Goal: Check status: Check status

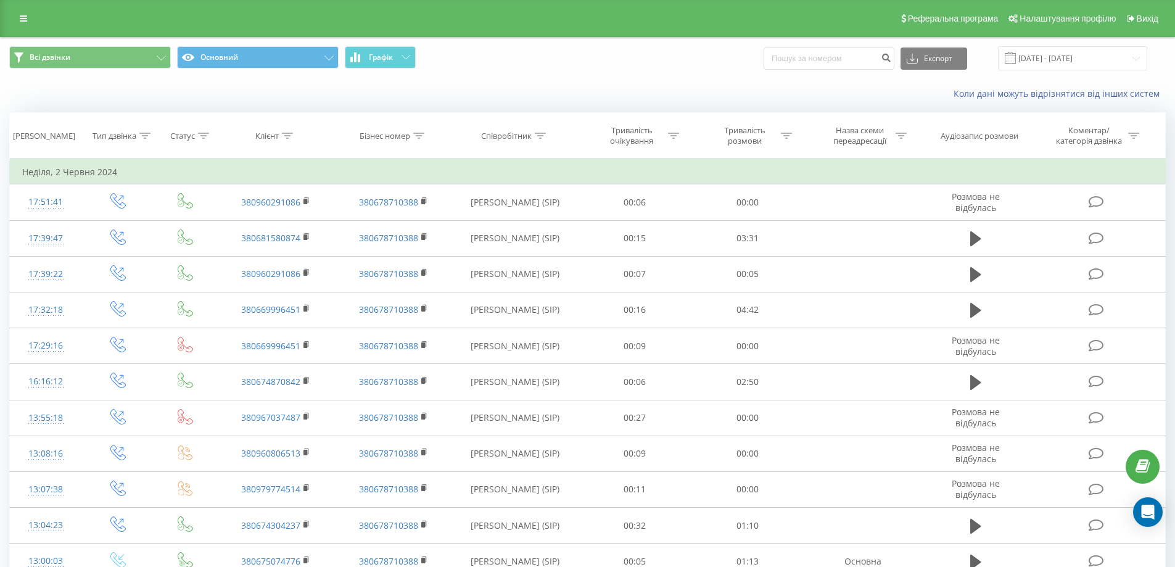
click at [1058, 61] on input "02.05.2024 - 02.06.2024" at bounding box center [1072, 58] width 149 height 24
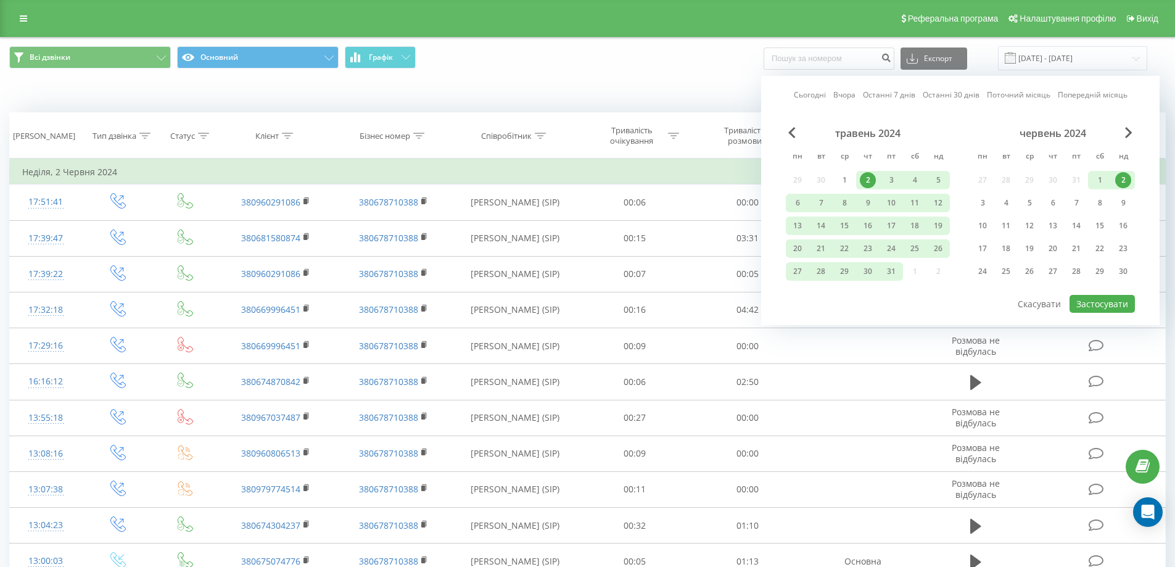
click at [884, 97] on link "Останні 7 днів" at bounding box center [889, 95] width 52 height 12
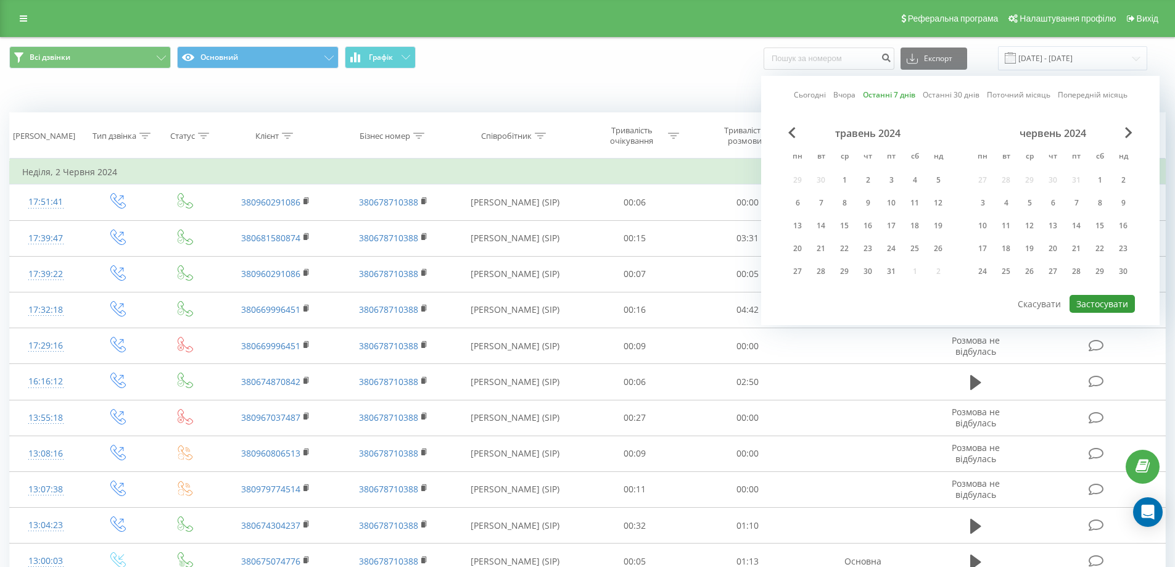
click at [1092, 303] on button "Застосувати" at bounding box center [1102, 304] width 65 height 18
type input "[DATE] - [DATE]"
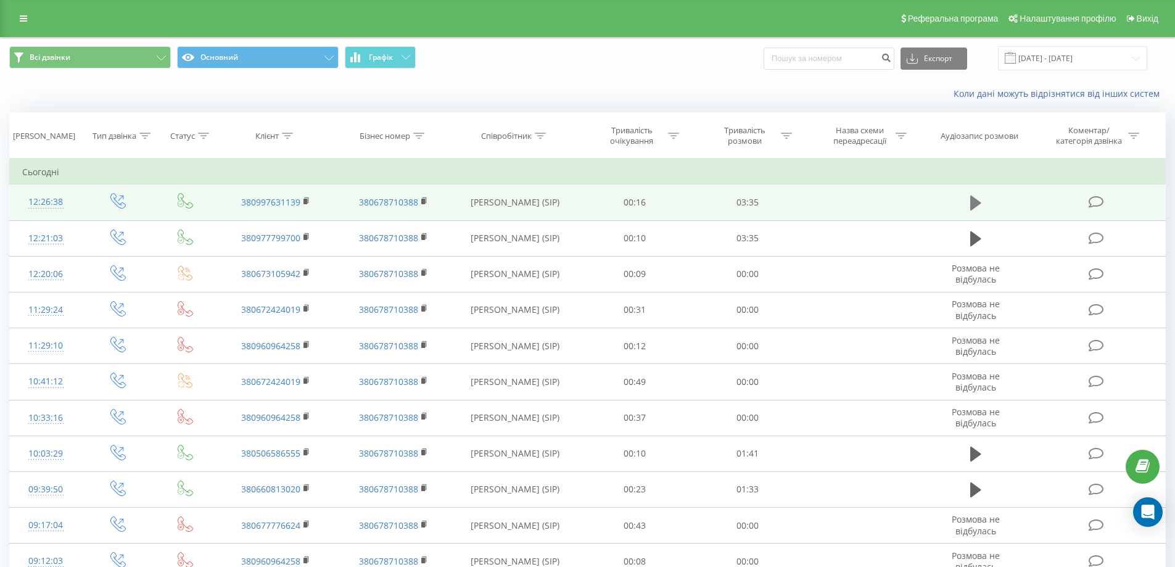
drag, startPoint x: 975, startPoint y: 201, endPoint x: 943, endPoint y: 185, distance: 35.9
click at [975, 201] on icon at bounding box center [976, 203] width 11 height 15
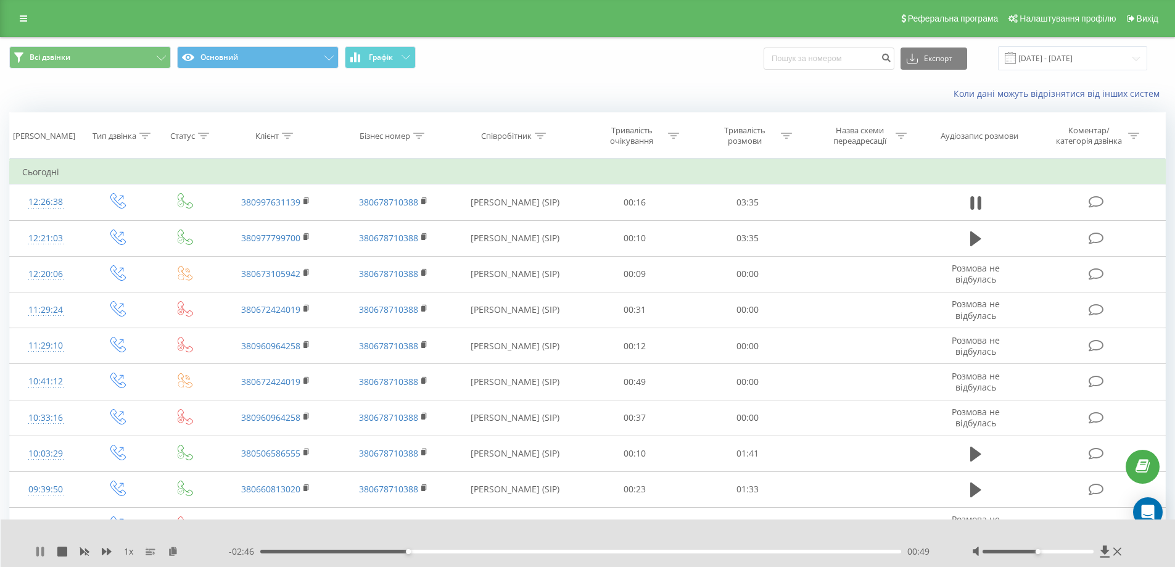
click at [41, 553] on icon at bounding box center [40, 552] width 10 height 10
click at [39, 550] on icon at bounding box center [39, 552] width 7 height 10
click at [38, 554] on icon at bounding box center [37, 552] width 2 height 10
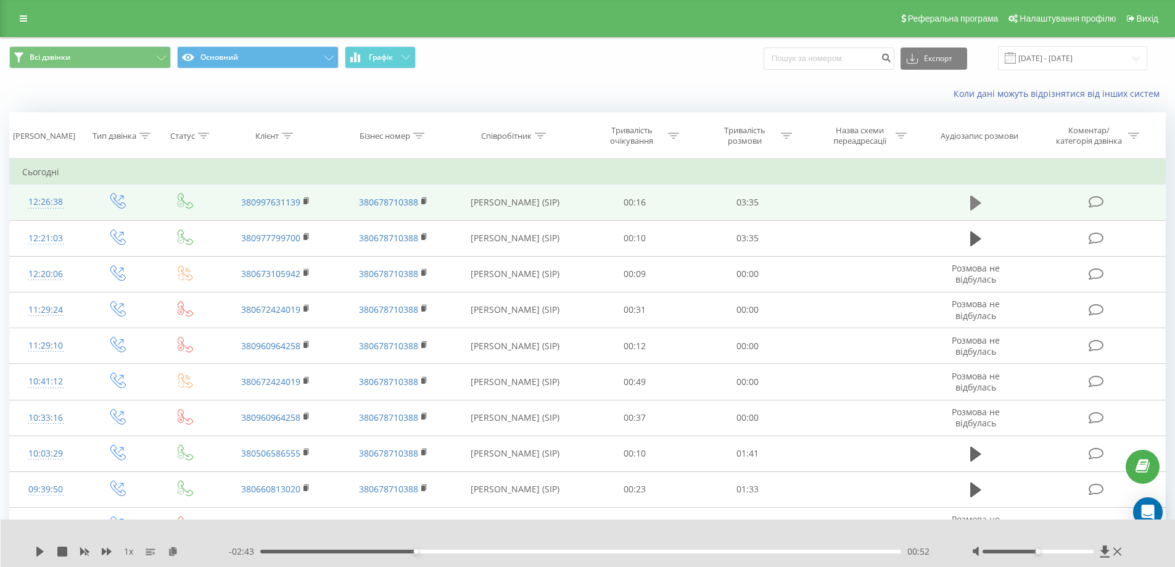
click at [975, 204] on icon at bounding box center [976, 203] width 11 height 15
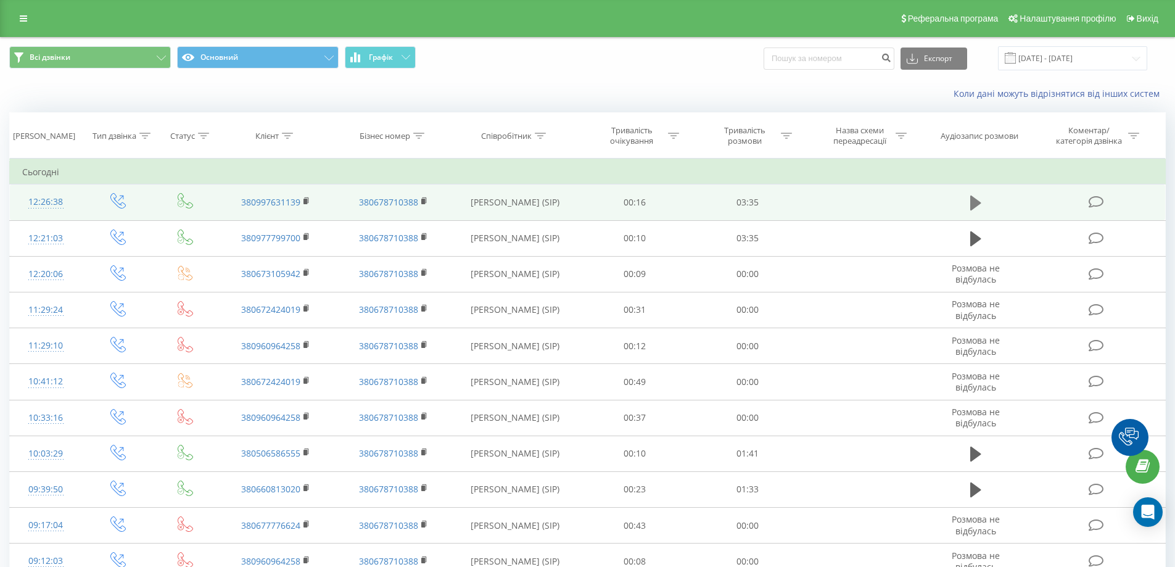
click at [978, 203] on icon at bounding box center [976, 203] width 11 height 15
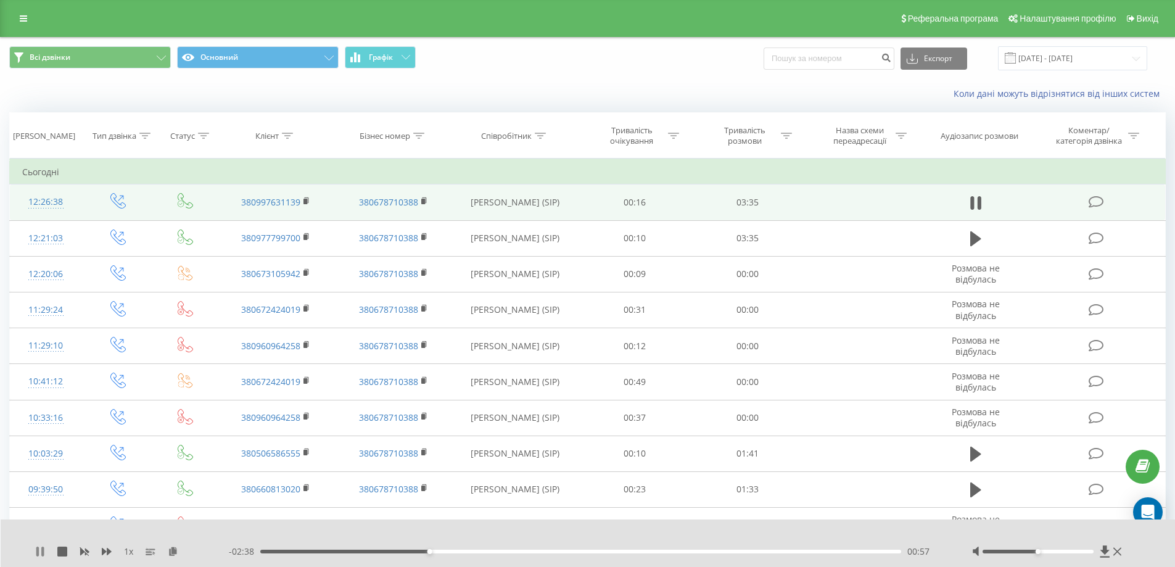
click at [44, 551] on icon at bounding box center [40, 552] width 10 height 10
click at [1117, 550] on icon at bounding box center [1118, 552] width 8 height 10
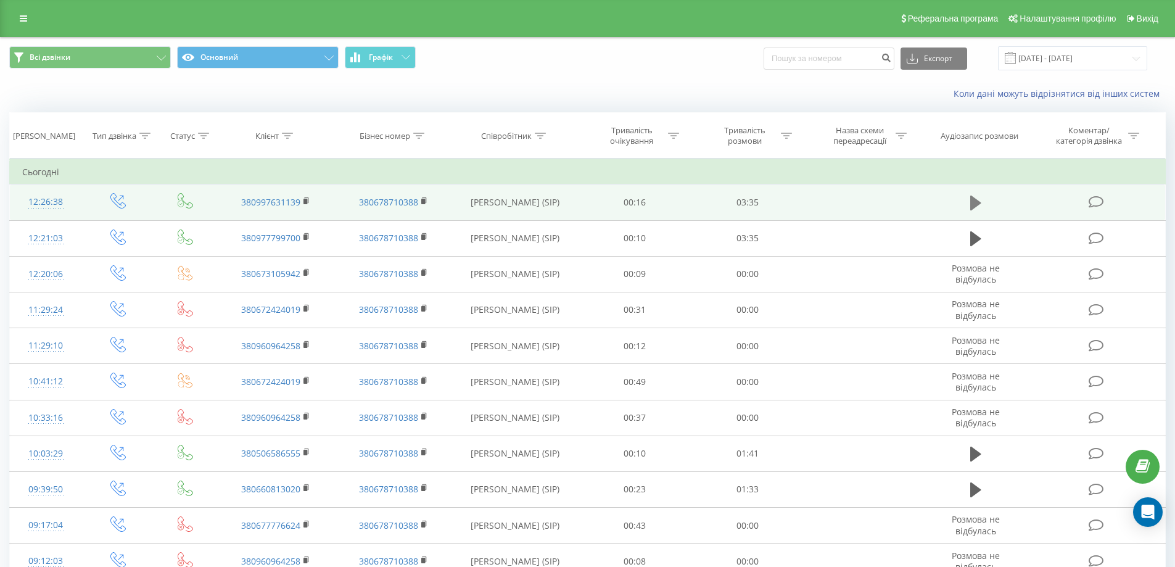
click at [967, 194] on button at bounding box center [976, 203] width 19 height 19
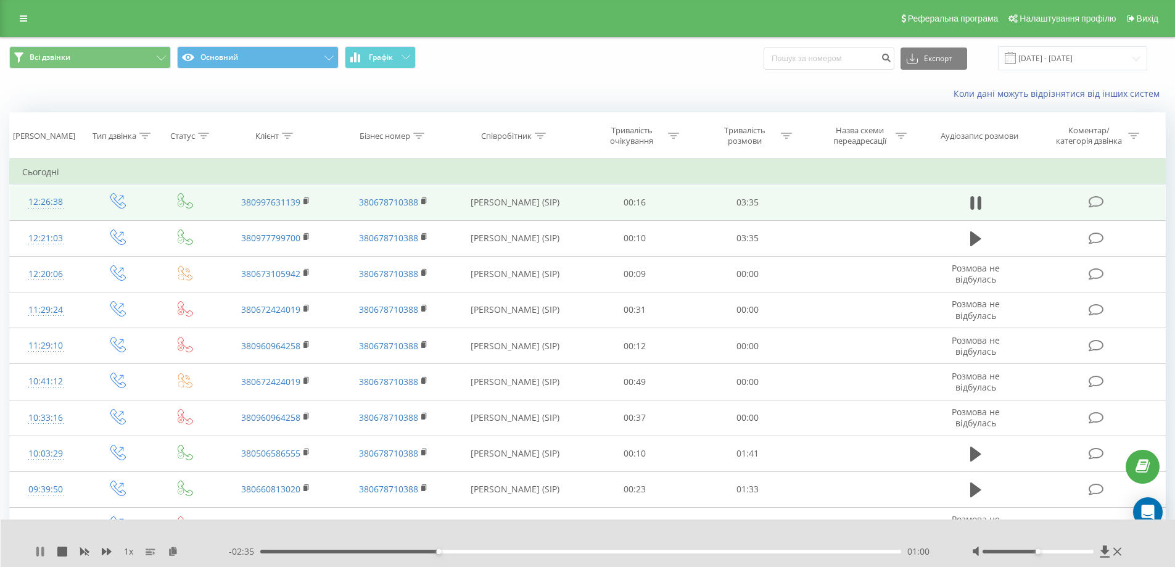
click at [40, 550] on icon at bounding box center [40, 552] width 10 height 10
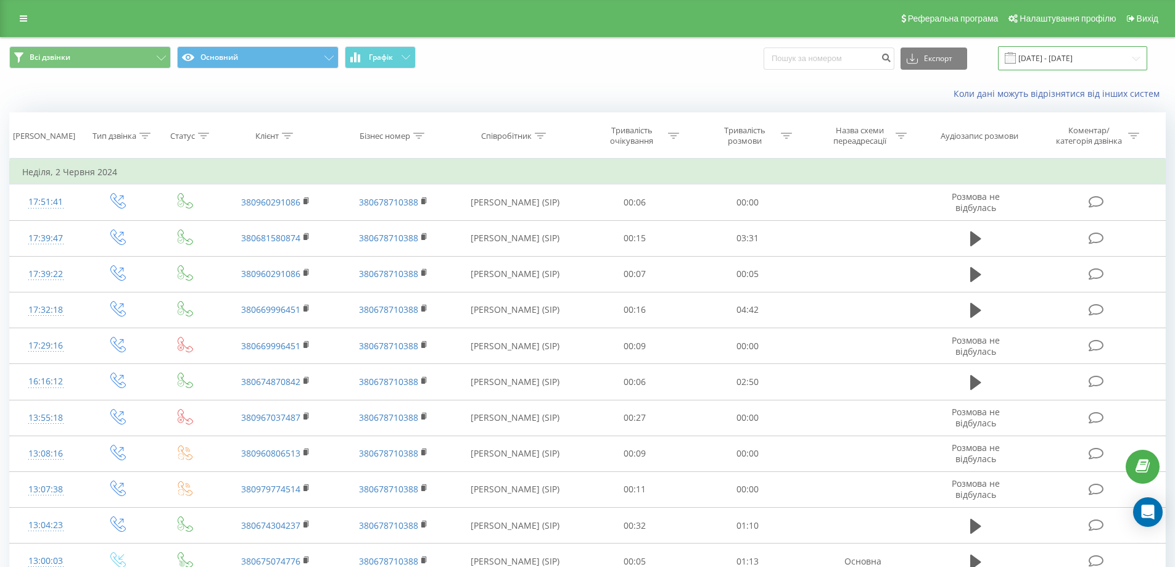
click at [1058, 60] on input "[DATE] - [DATE]" at bounding box center [1072, 58] width 149 height 24
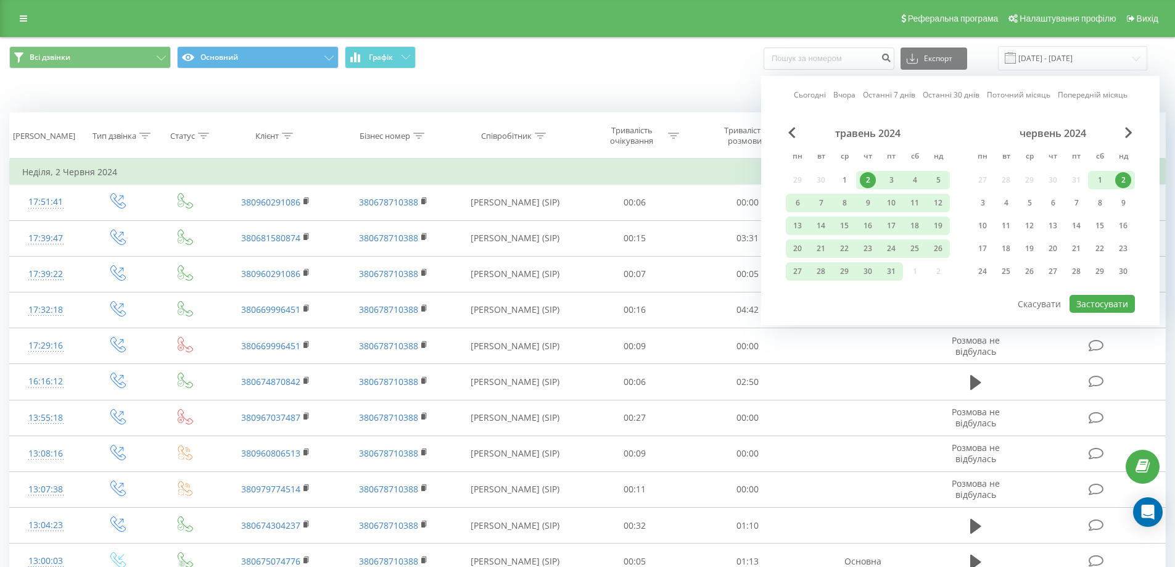
click at [890, 97] on link "Останні 7 днів" at bounding box center [889, 95] width 52 height 12
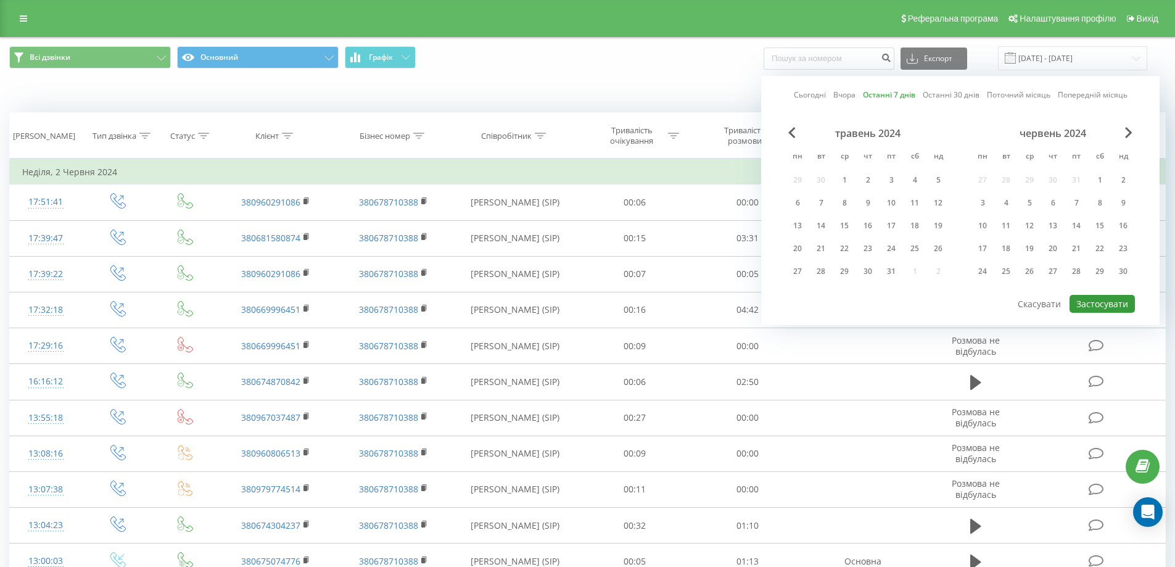
click at [1098, 300] on button "Застосувати" at bounding box center [1102, 304] width 65 height 18
type input "[DATE] - [DATE]"
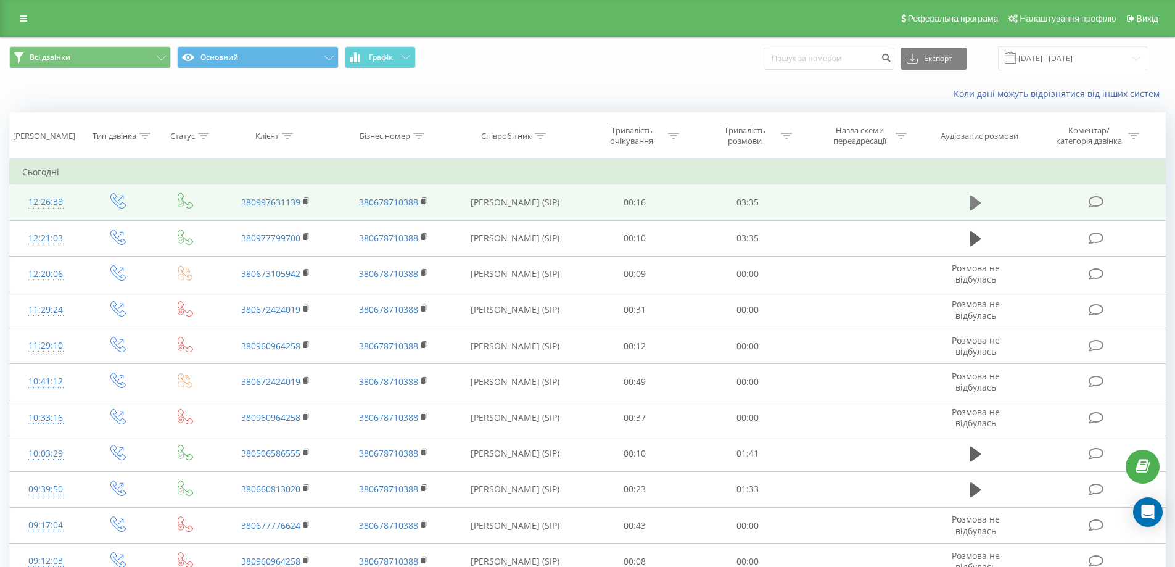
click at [976, 205] on icon at bounding box center [976, 203] width 11 height 15
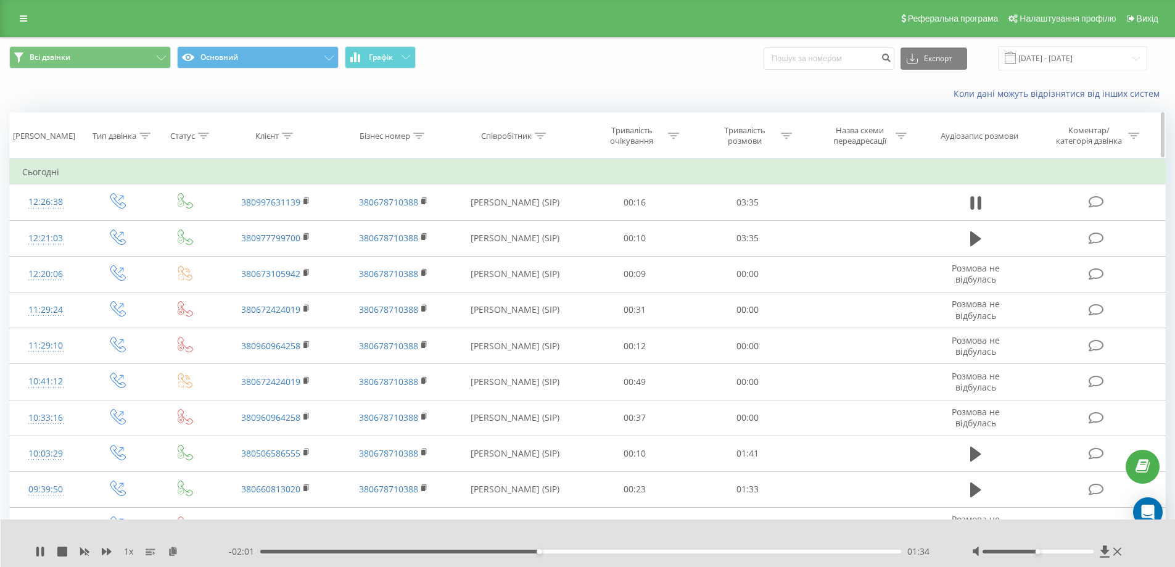
drag, startPoint x: 983, startPoint y: 206, endPoint x: 792, endPoint y: 157, distance: 197.4
click at [983, 205] on button at bounding box center [976, 203] width 19 height 19
click at [530, 553] on div "01:31" at bounding box center [581, 552] width 642 height 4
click at [38, 550] on icon at bounding box center [39, 552] width 7 height 10
click at [511, 550] on div "01:32" at bounding box center [581, 552] width 642 height 4
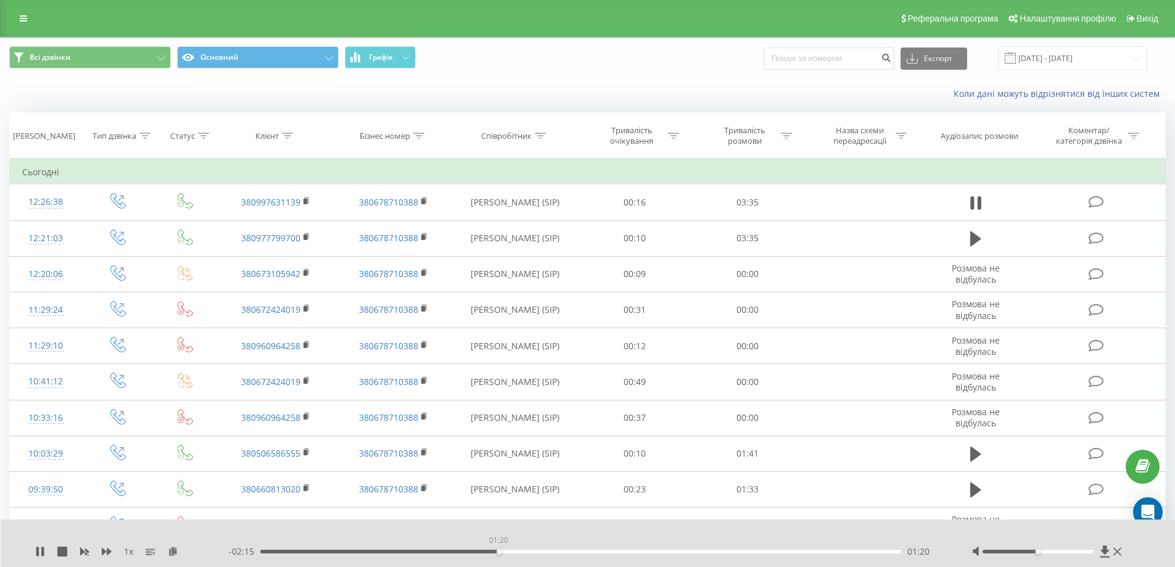
click at [499, 552] on div "01:20" at bounding box center [581, 552] width 642 height 4
